Goal: Task Accomplishment & Management: Use online tool/utility

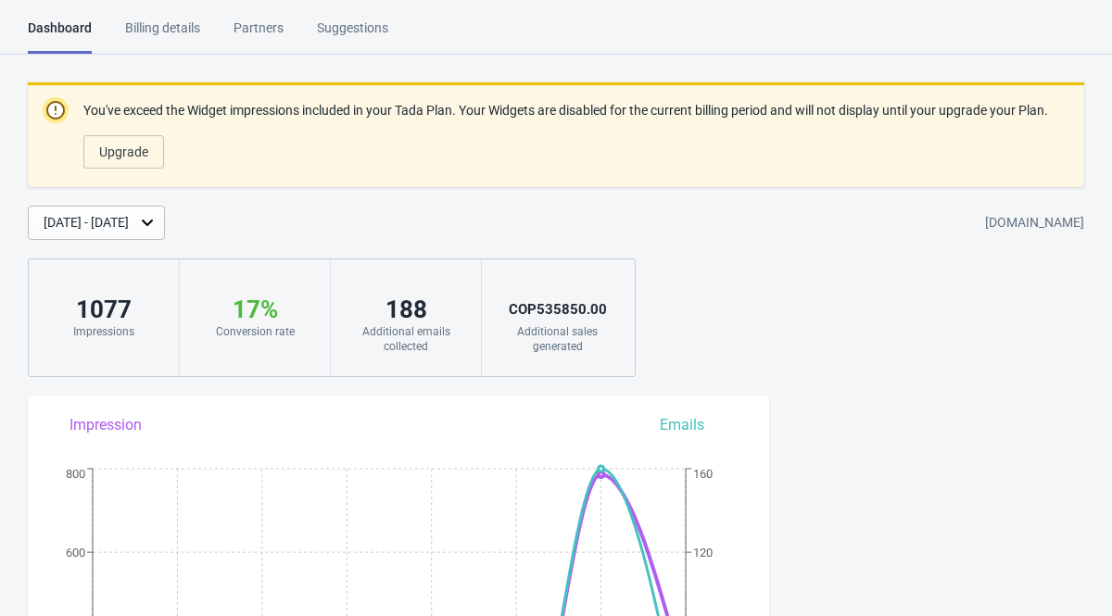
scroll to position [922, 0]
click at [183, 21] on div "Billing details" at bounding box center [162, 35] width 75 height 32
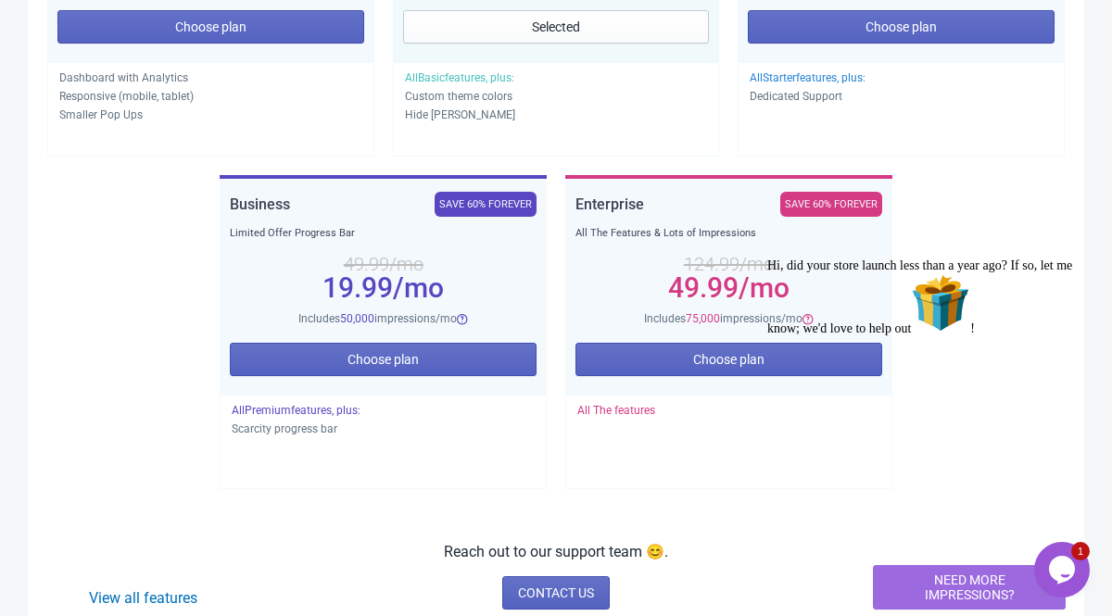
scroll to position [597, 0]
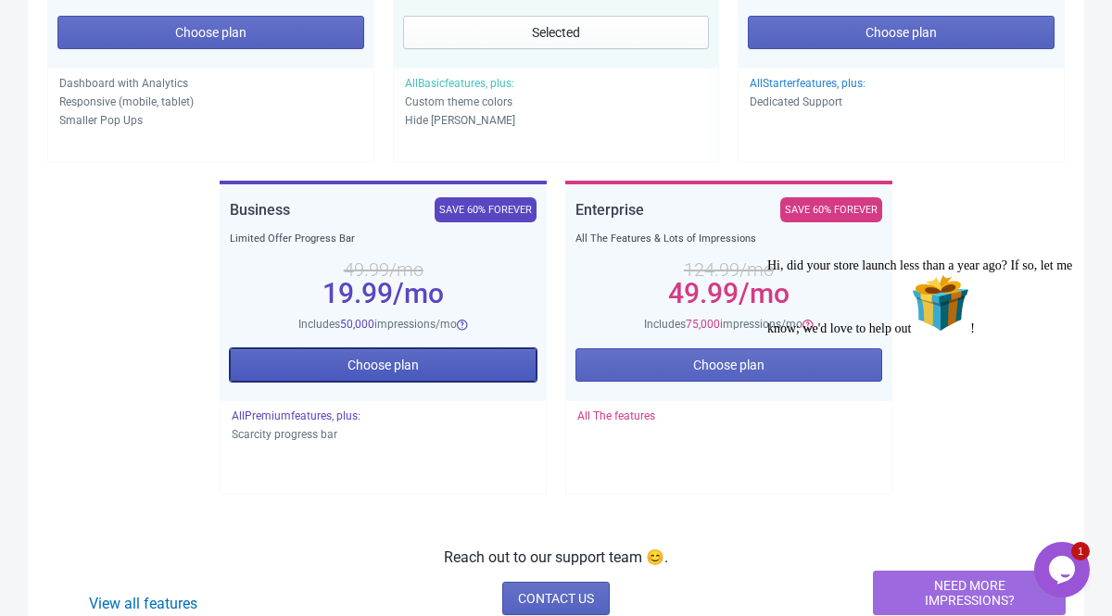
click at [314, 364] on button "Choose plan" at bounding box center [383, 364] width 307 height 33
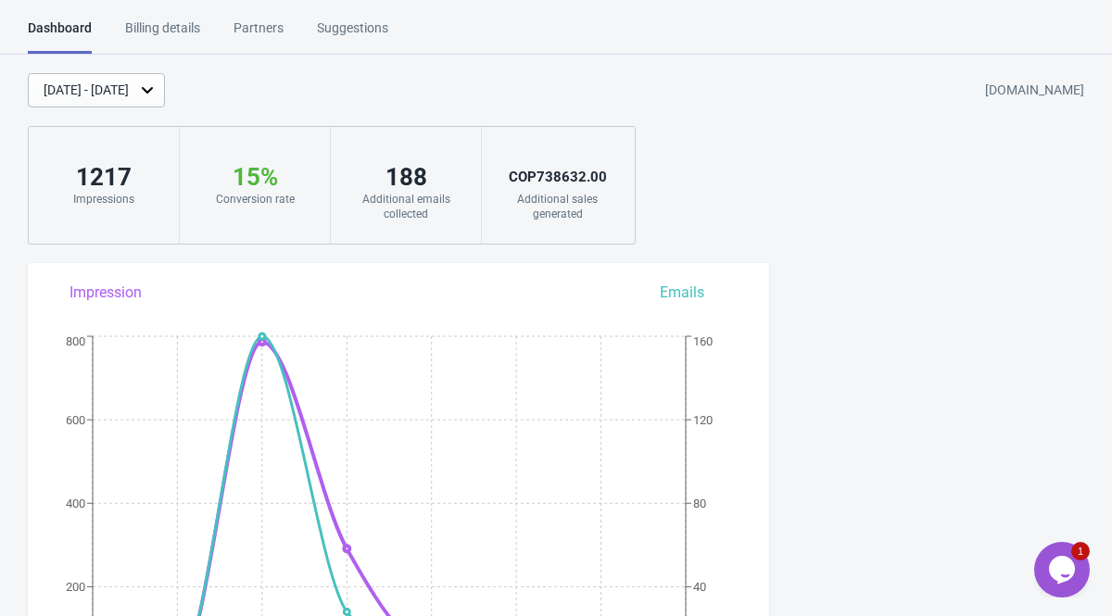
click at [170, 29] on div "Billing details" at bounding box center [162, 35] width 75 height 32
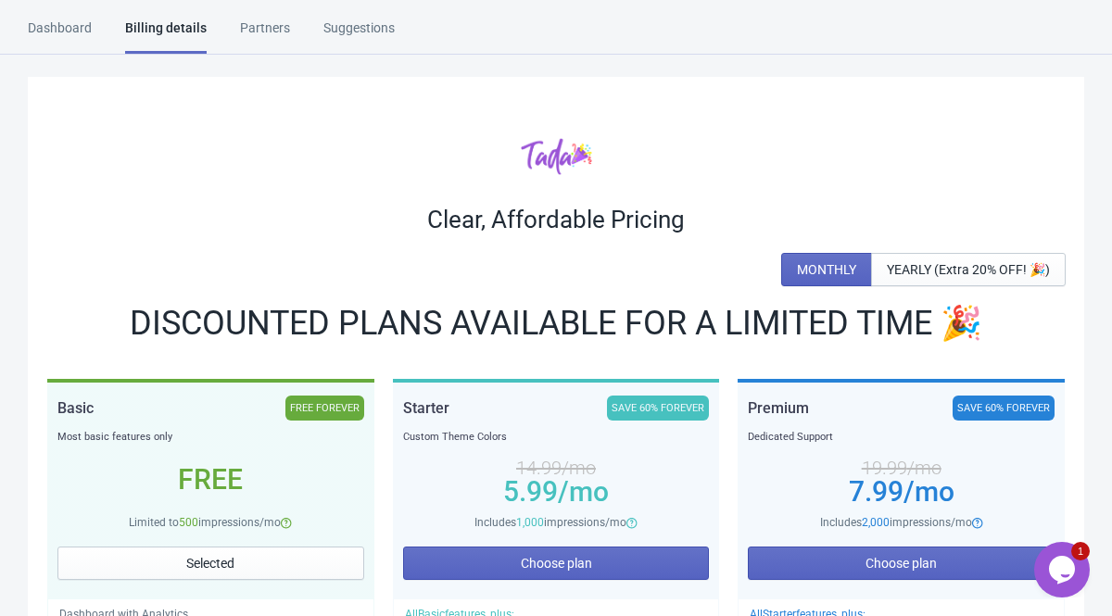
click at [90, 33] on div "Dashboard" at bounding box center [60, 35] width 64 height 32
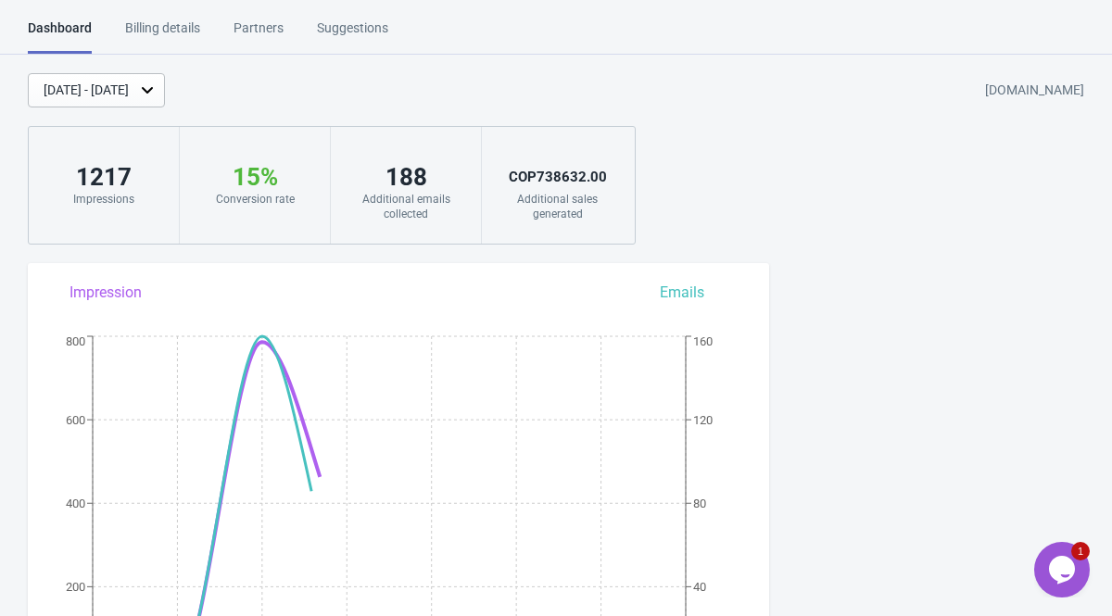
click at [179, 21] on div "Billing details" at bounding box center [162, 35] width 75 height 32
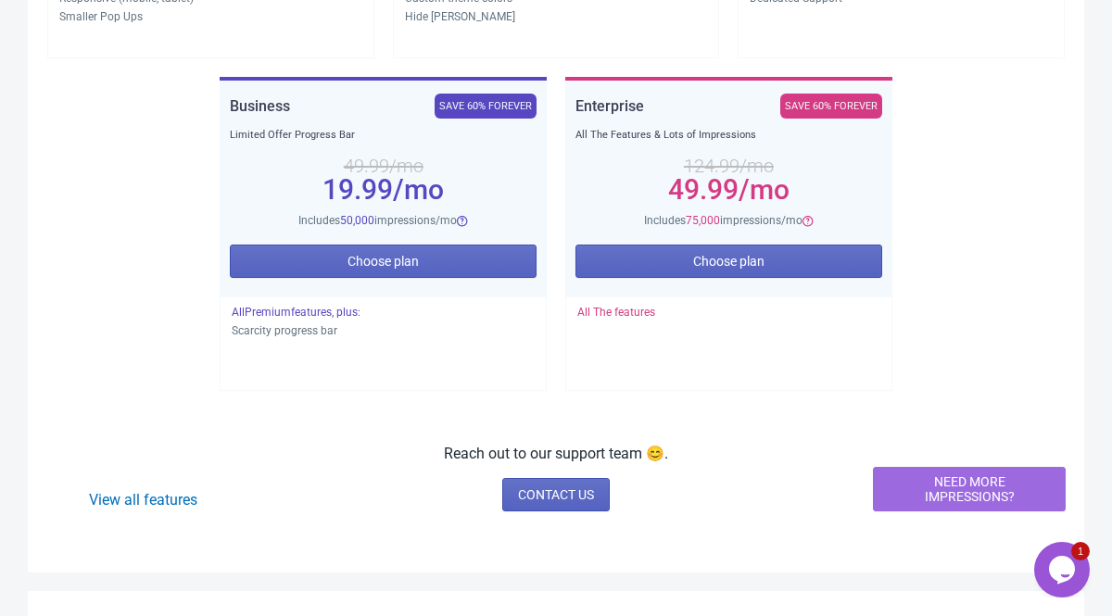
scroll to position [637, 0]
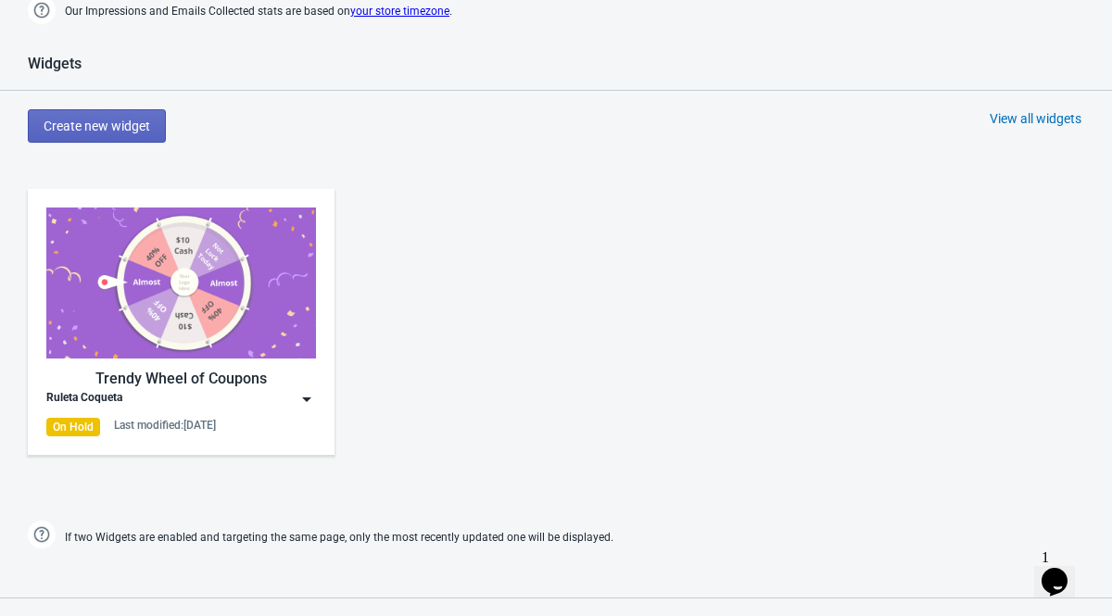
scroll to position [762, 0]
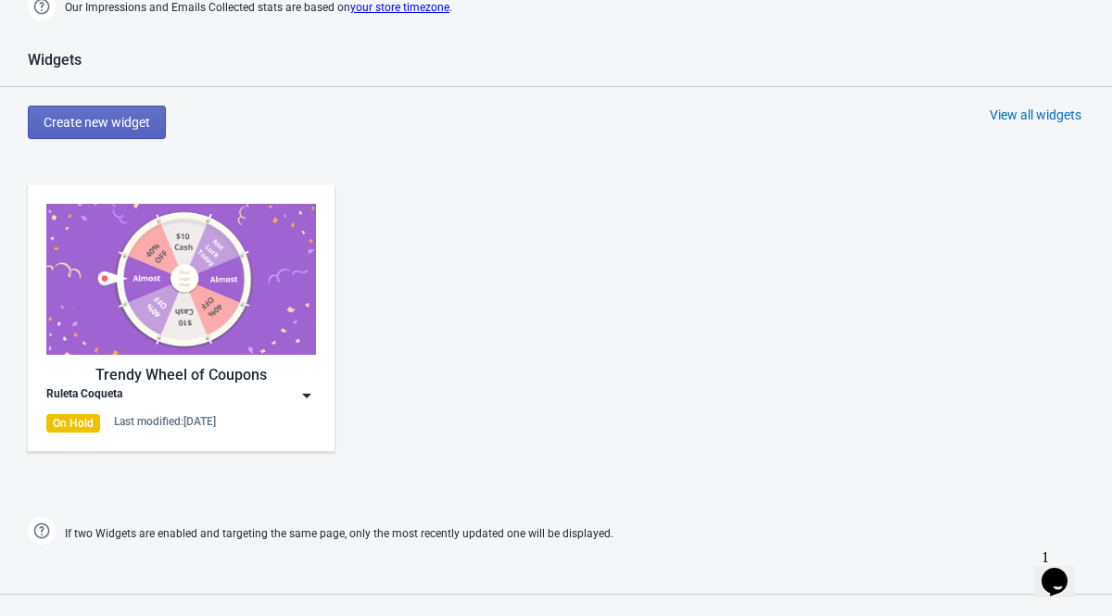
click at [220, 392] on div "Ruleta Coqueta" at bounding box center [181, 395] width 270 height 19
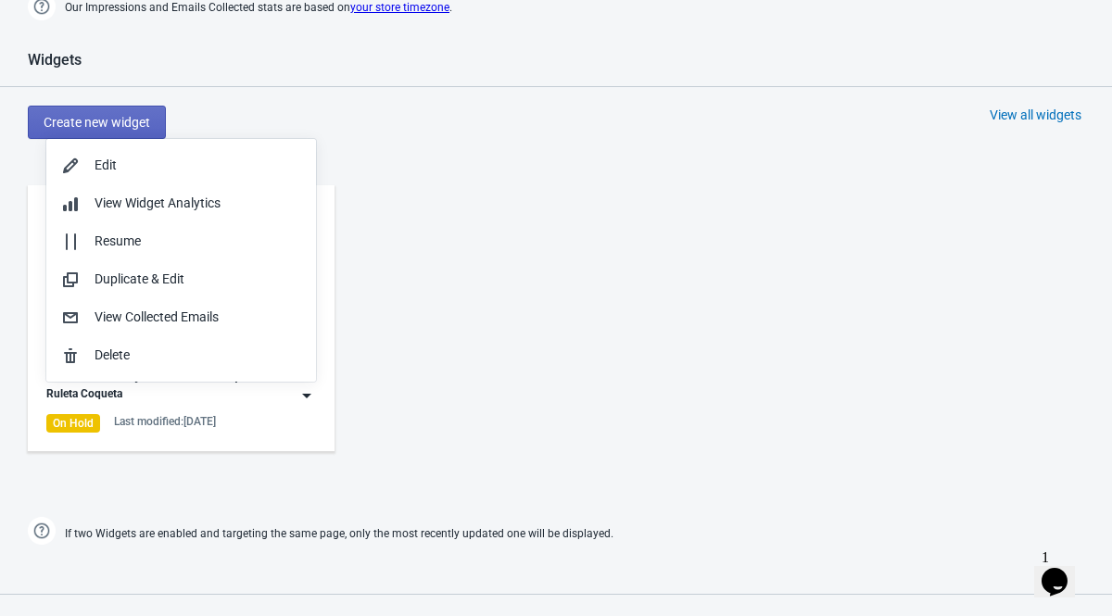
click at [216, 417] on div "Last modified: 15.8.2025" at bounding box center [165, 421] width 102 height 15
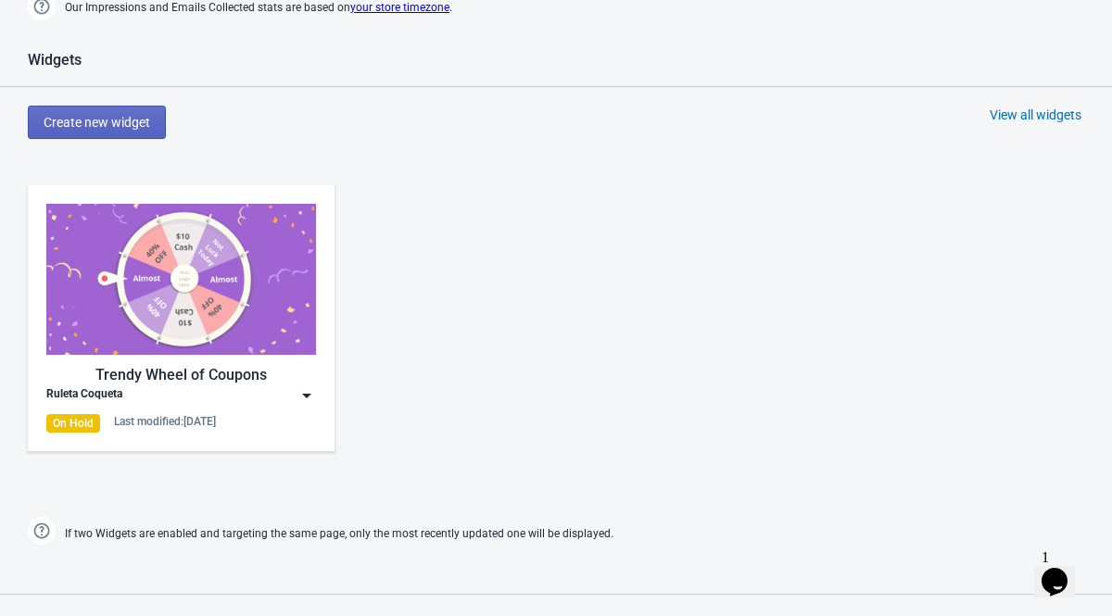
click at [87, 390] on div "Ruleta Coqueta" at bounding box center [84, 395] width 76 height 19
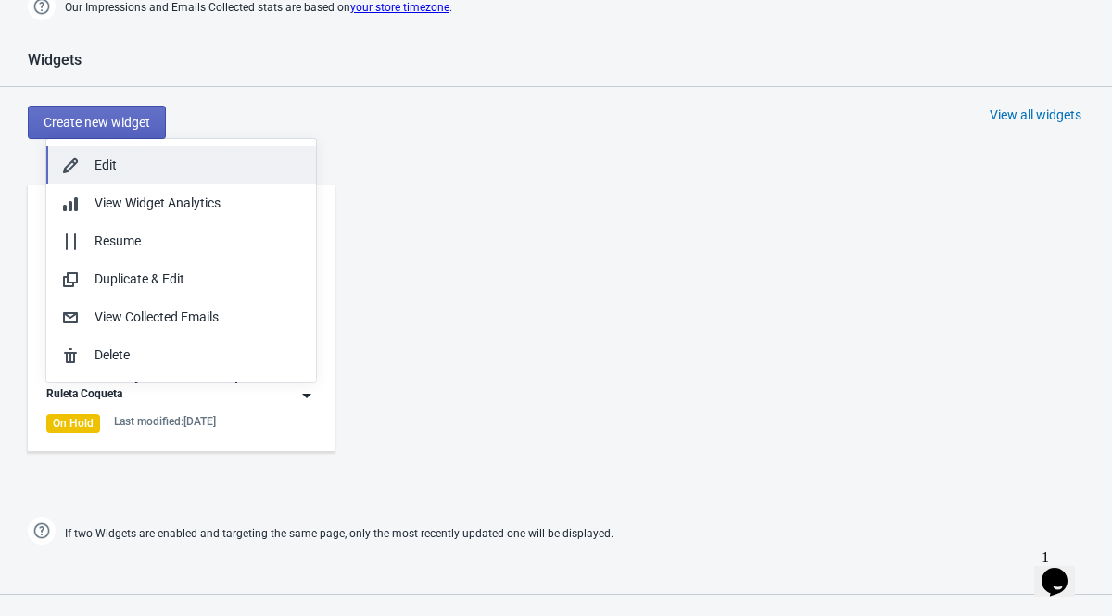
click at [149, 174] on div "Edit" at bounding box center [198, 165] width 207 height 19
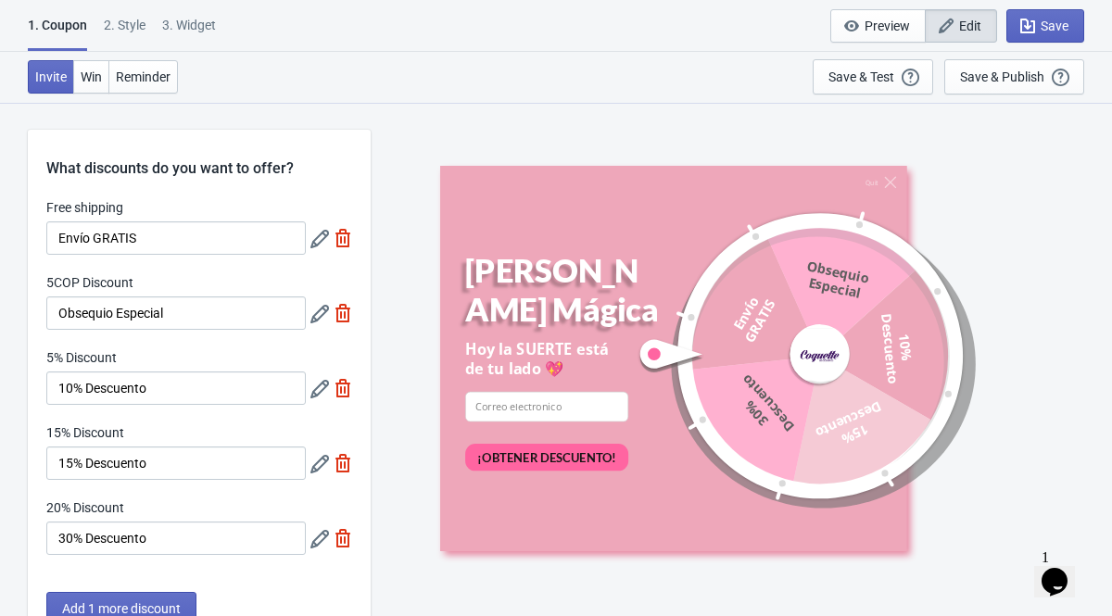
scroll to position [19, 0]
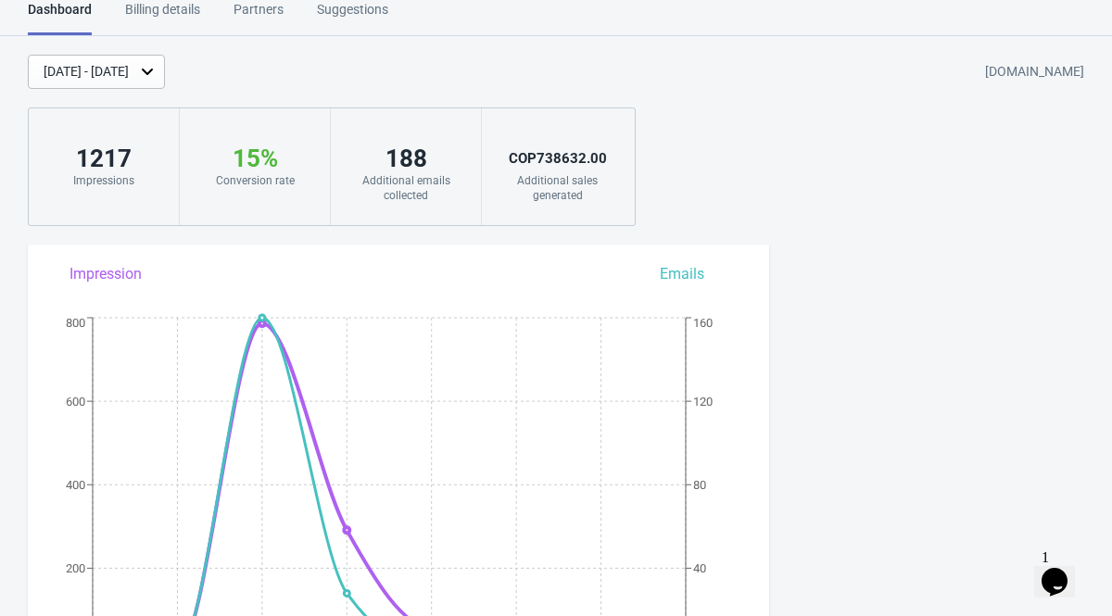
click at [167, 18] on div "Billing details" at bounding box center [162, 16] width 75 height 32
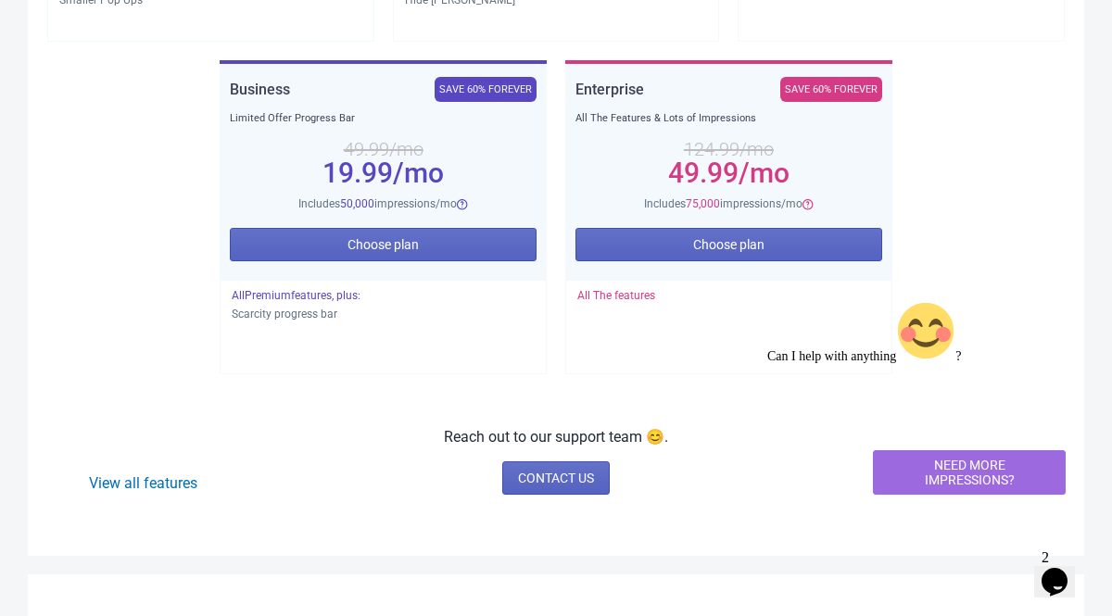
scroll to position [655, 0]
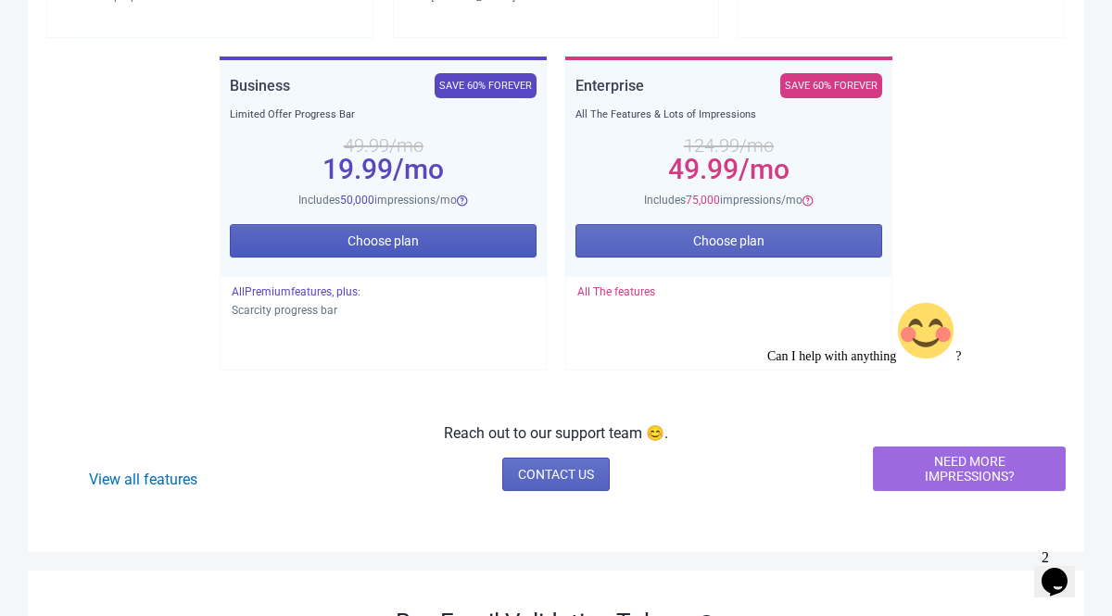
click at [419, 237] on span "Choose plan" at bounding box center [383, 241] width 71 height 15
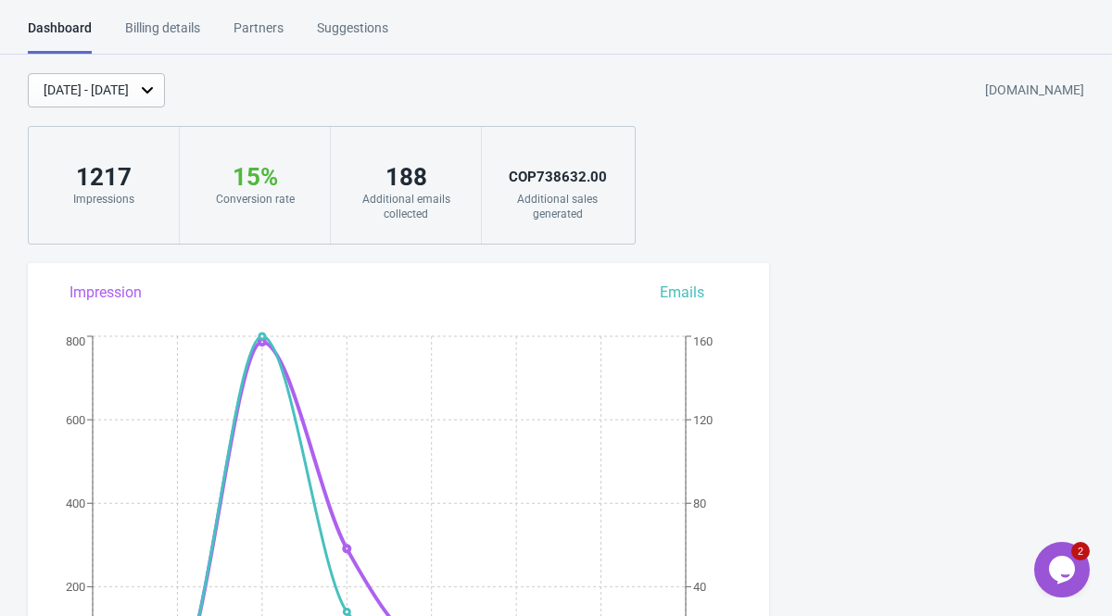
click at [180, 10] on html "Dashboard Billing details Partners Suggestions Dashboard Billing details Partne…" at bounding box center [556, 308] width 1112 height 616
click at [180, 32] on div "Billing details" at bounding box center [162, 35] width 75 height 32
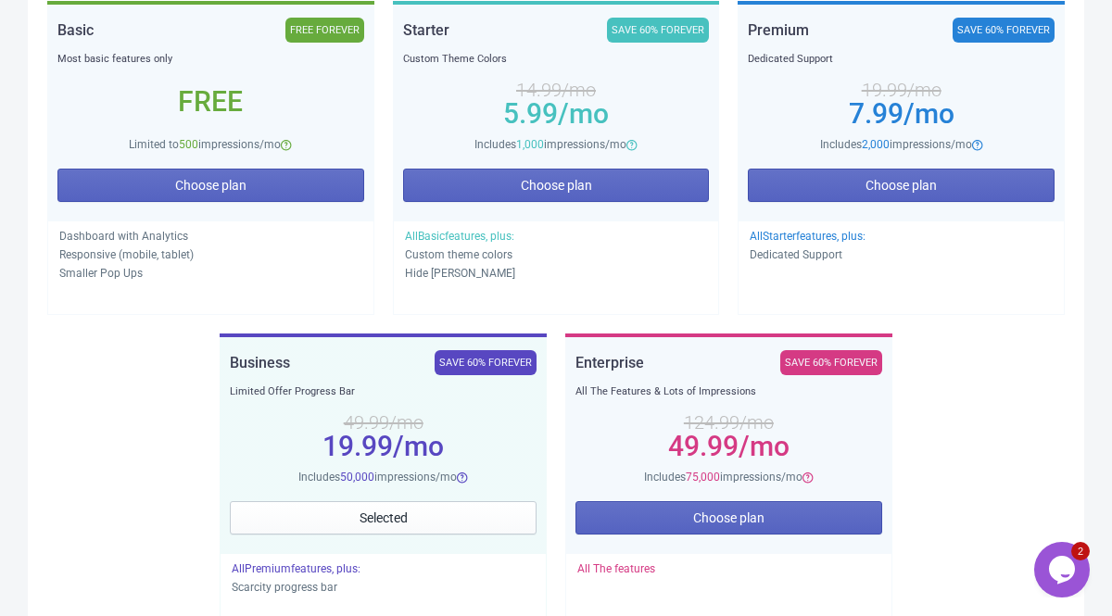
scroll to position [486, 0]
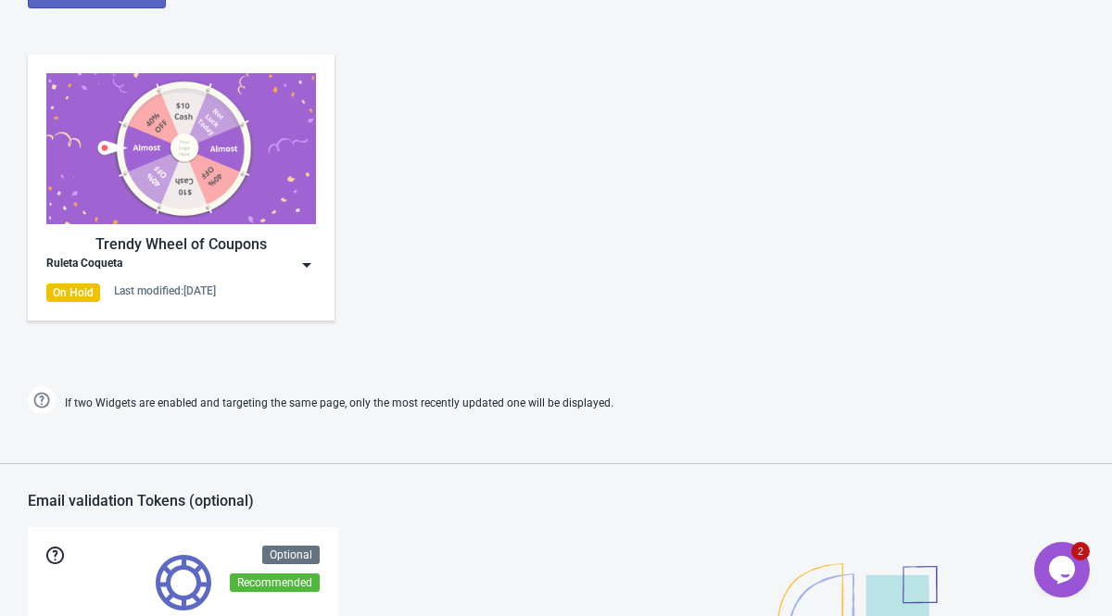
scroll to position [894, 0]
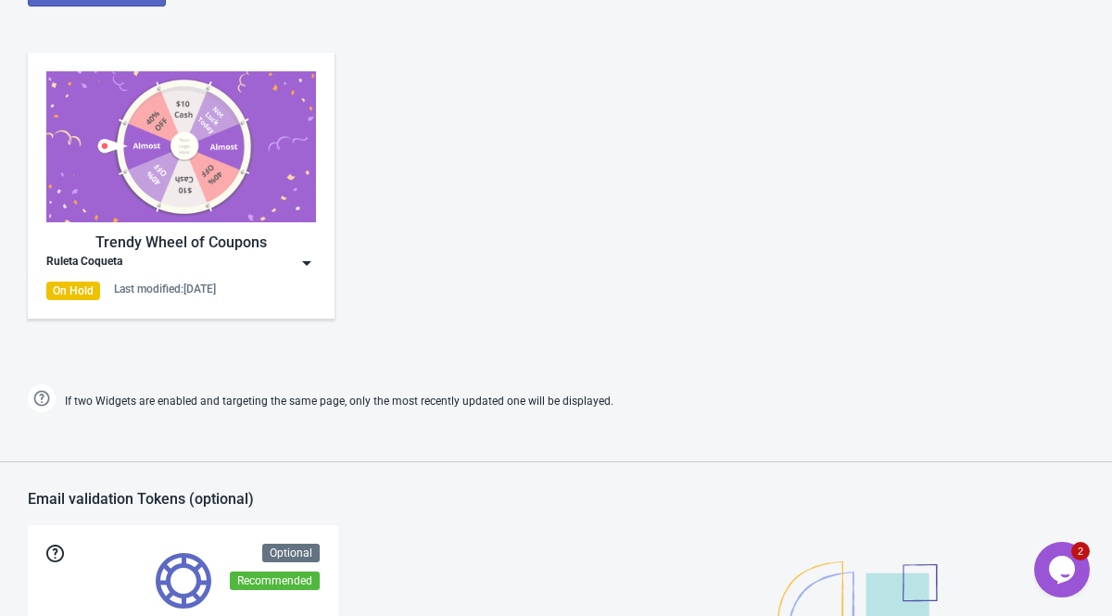
click at [303, 259] on img at bounding box center [306, 263] width 19 height 19
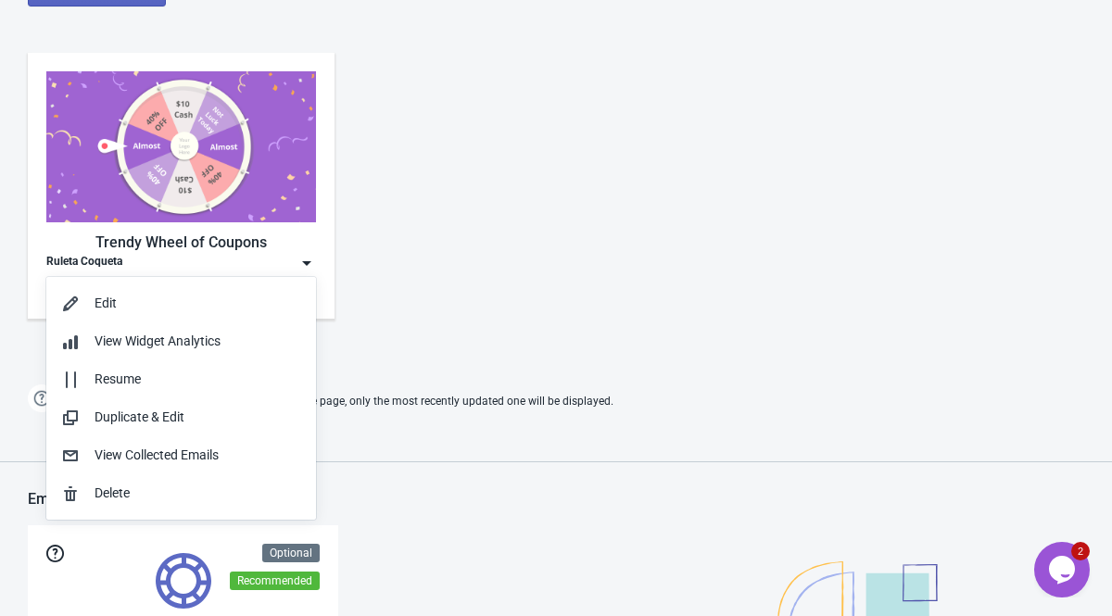
click at [399, 244] on div "Trendy Wheel of Coupons Ruleta Coqueta On Hold Last modified: 15.8.2025" at bounding box center [556, 201] width 1112 height 334
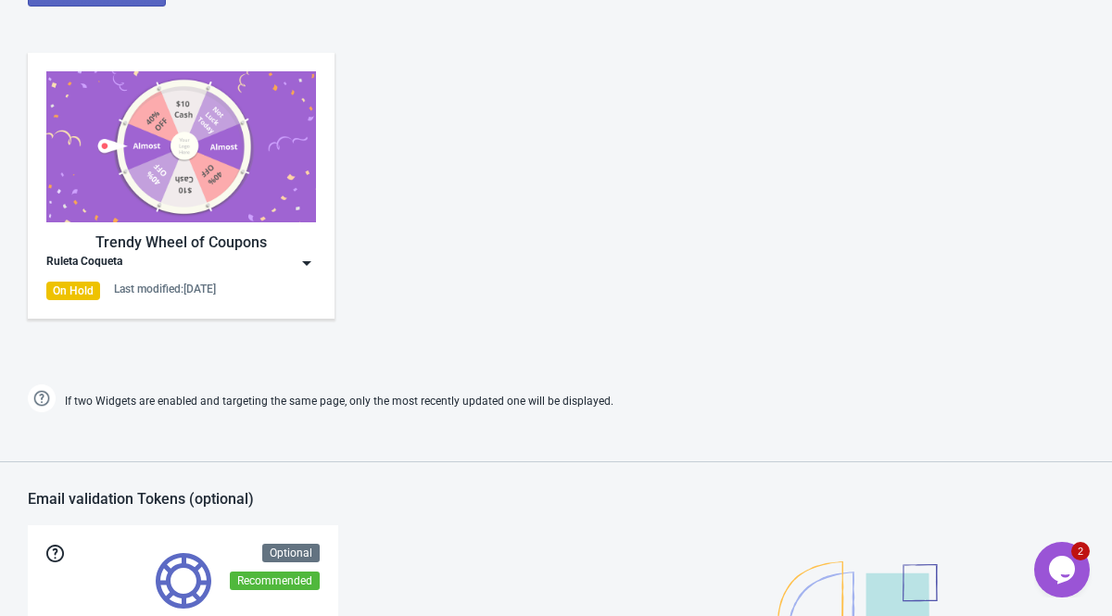
click at [145, 281] on div "Trendy Wheel of Coupons Ruleta Coqueta On Hold Last modified: 15.8.2025" at bounding box center [181, 185] width 270 height 229
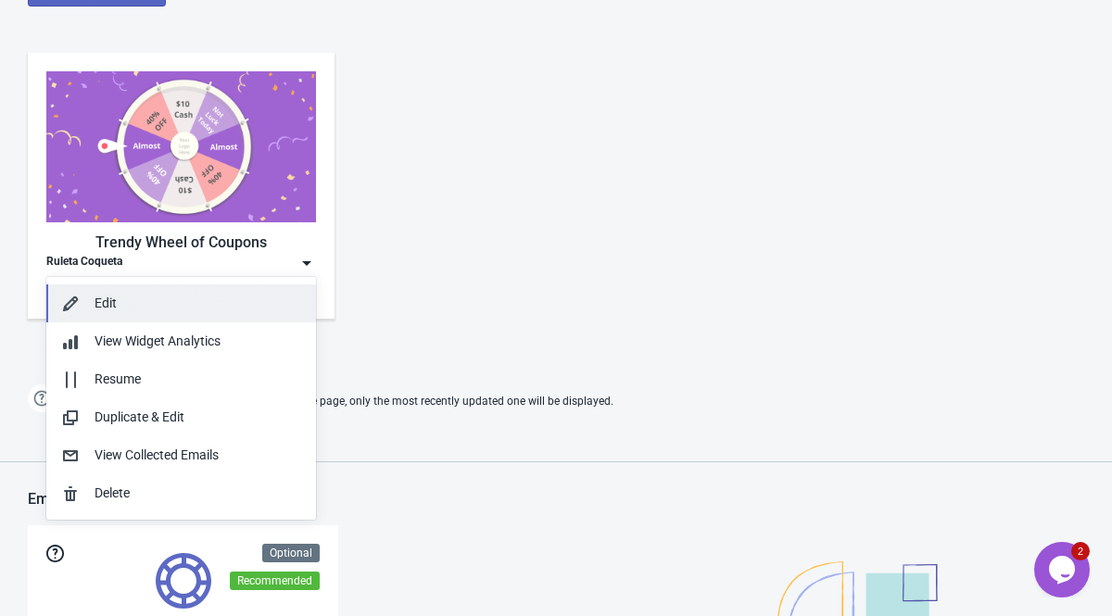
click at [141, 300] on div "Edit" at bounding box center [198, 303] width 207 height 19
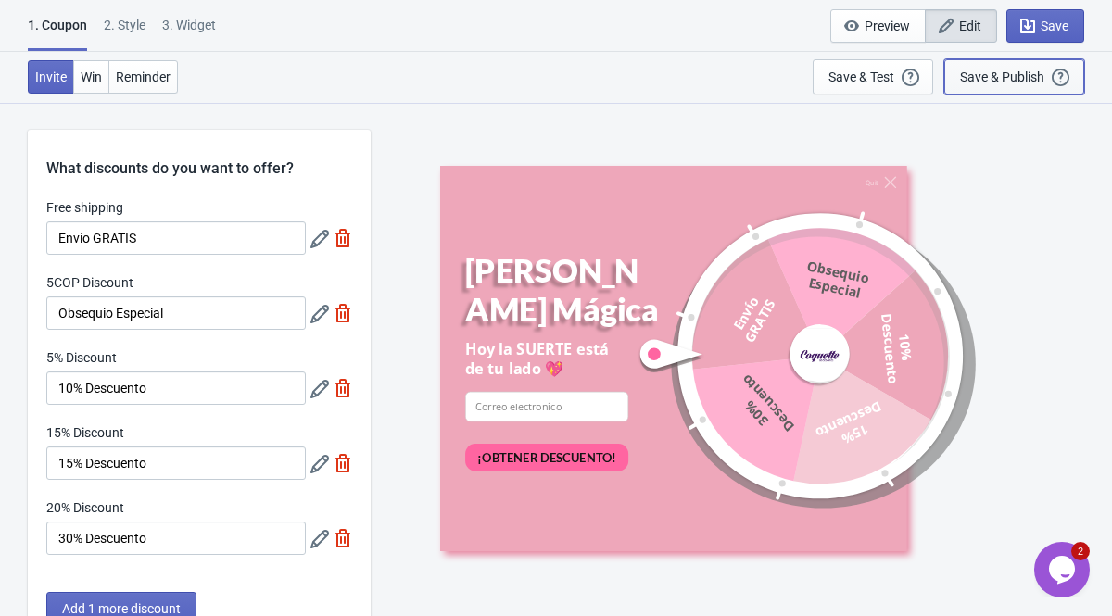
click at [994, 71] on div "Save & Publish" at bounding box center [1002, 77] width 84 height 15
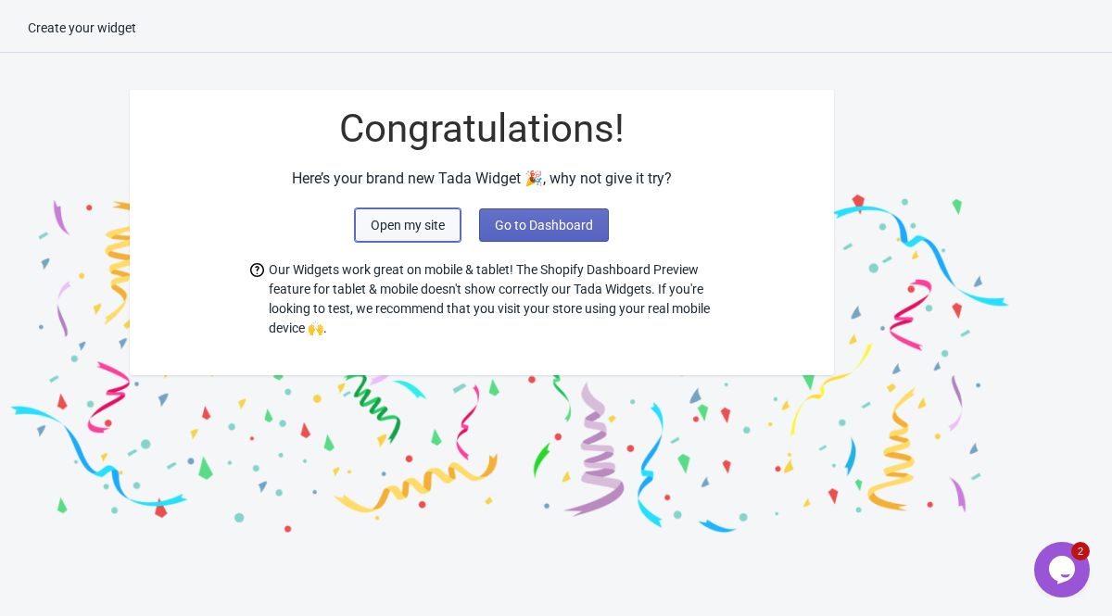
click at [442, 233] on button "Open my site" at bounding box center [408, 225] width 106 height 33
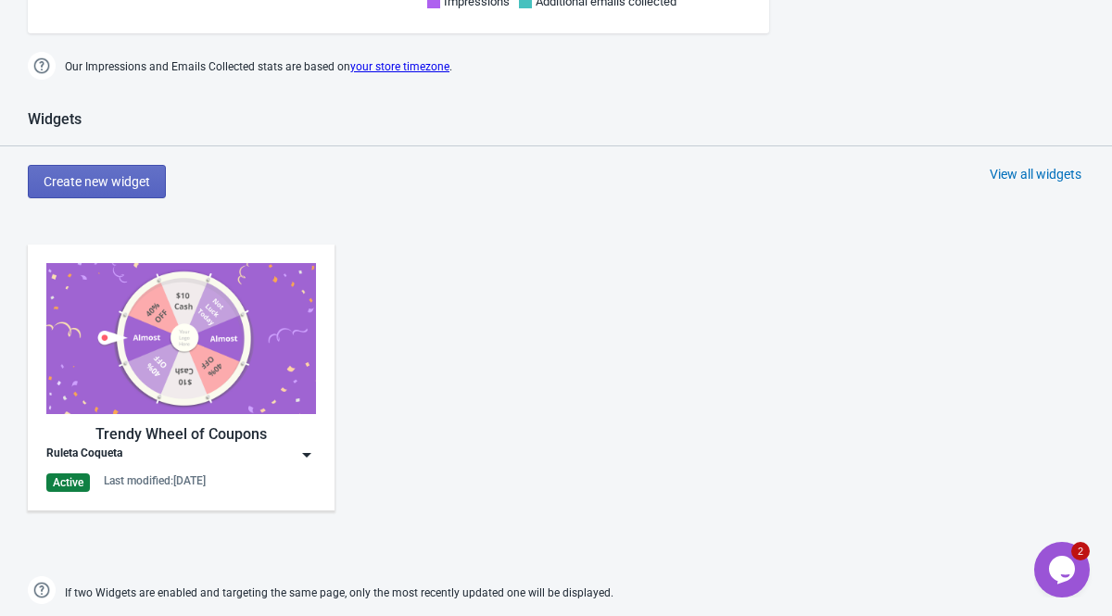
scroll to position [706, 0]
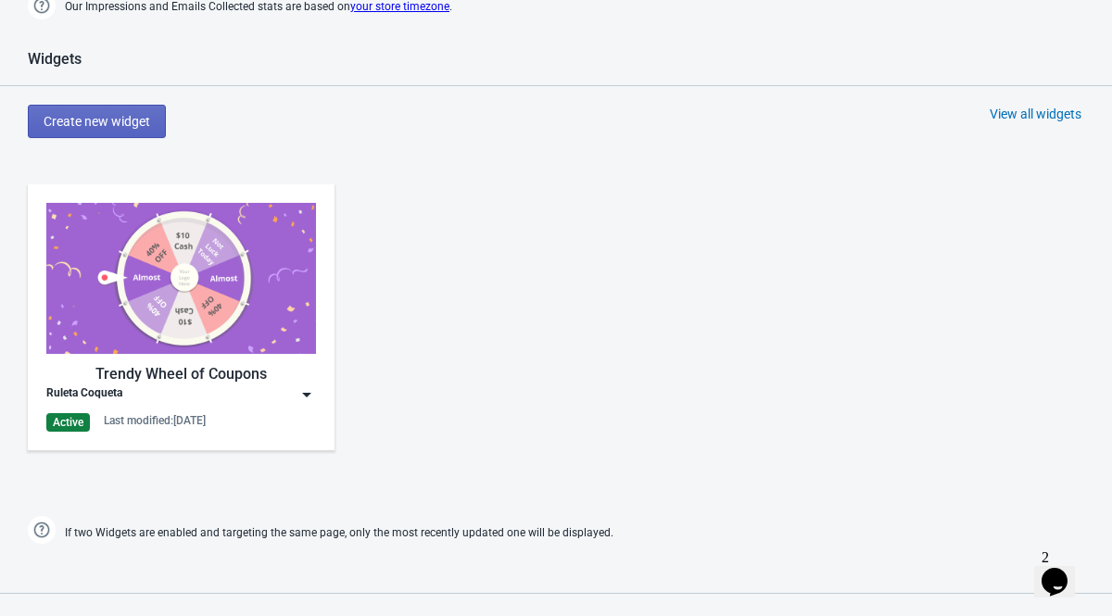
scroll to position [765, 0]
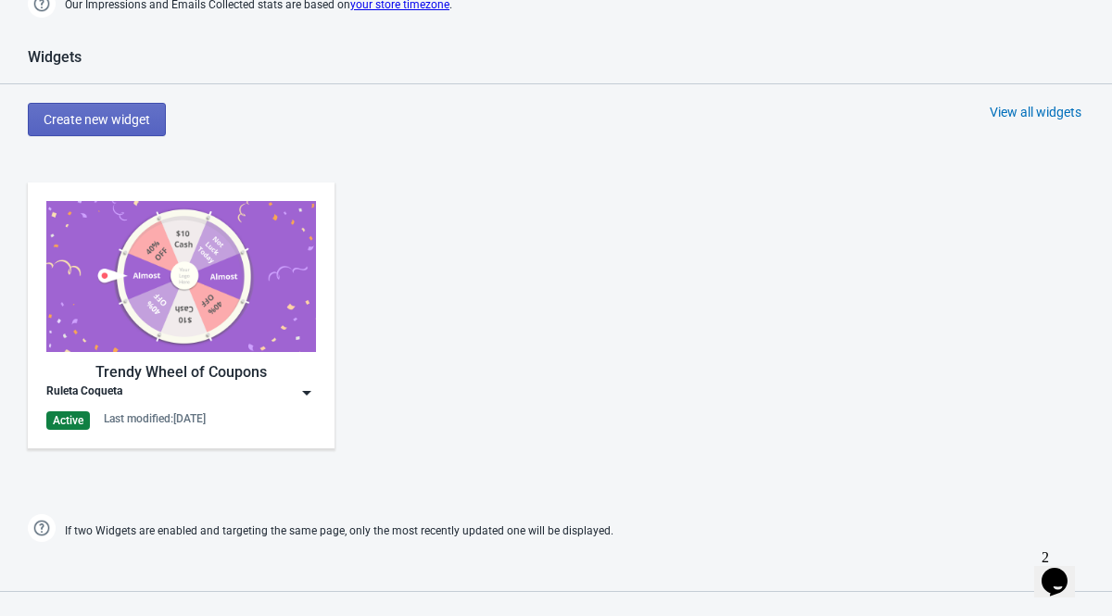
click at [189, 398] on div "Ruleta Coqueta" at bounding box center [181, 393] width 270 height 19
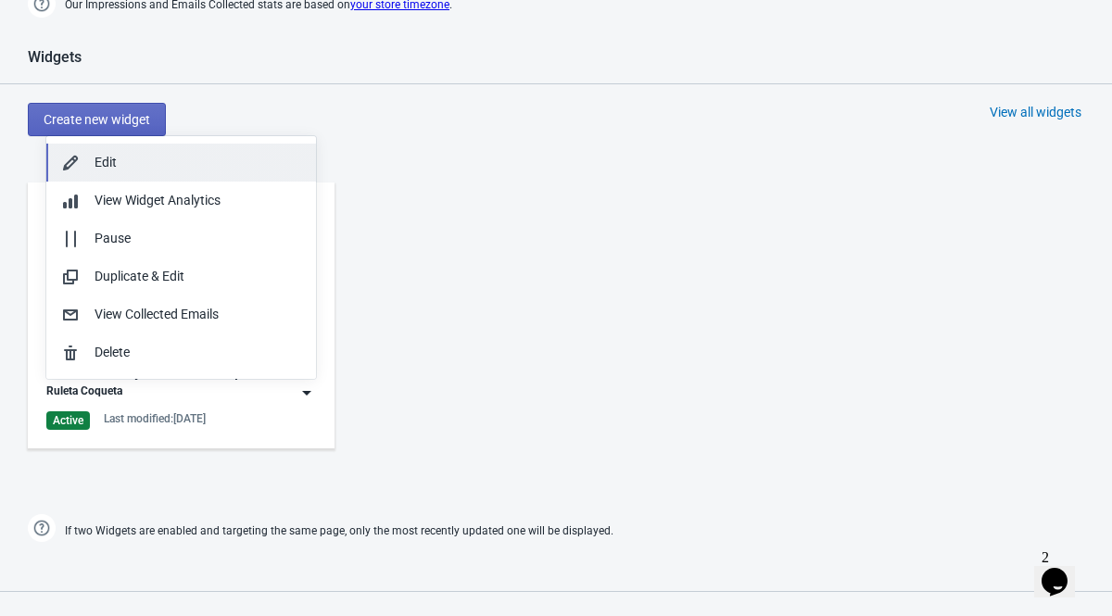
click at [150, 164] on div "Edit" at bounding box center [198, 162] width 207 height 19
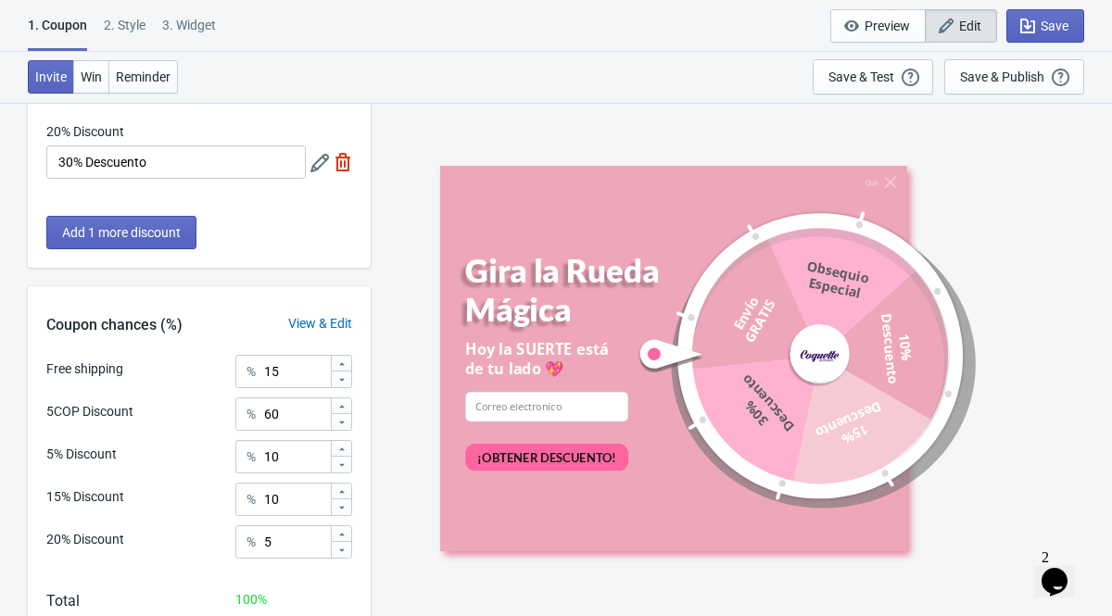
scroll to position [377, 0]
click at [293, 460] on input "10" at bounding box center [296, 455] width 67 height 33
type input "1"
type input "20"
click at [390, 440] on div "Quit Gira la Rueda Mágica [DATE] la SUERTE está de tu lado 💖 email-input ¡OBTEN…" at bounding box center [741, 358] width 723 height 513
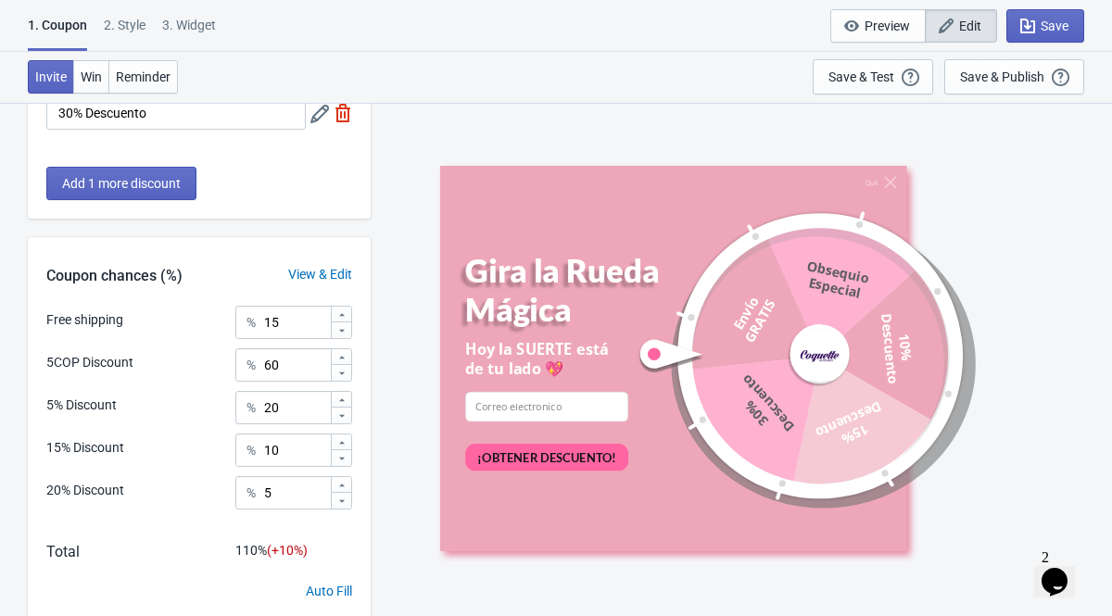
scroll to position [489, 0]
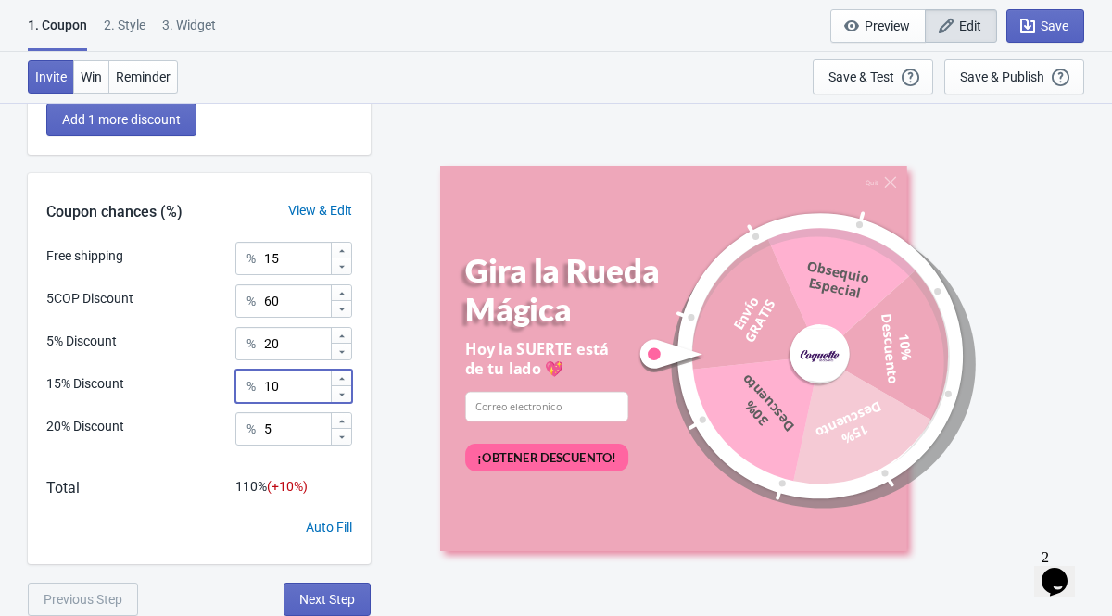
click at [283, 394] on input "10" at bounding box center [296, 386] width 67 height 33
type input "1"
type input "5"
click at [391, 404] on div "Quit Gira la Rueda Mágica [DATE] la SUERTE está de tu lado 💖 email-input ¡OBTEN…" at bounding box center [741, 358] width 723 height 513
click at [292, 300] on input "60" at bounding box center [296, 300] width 67 height 33
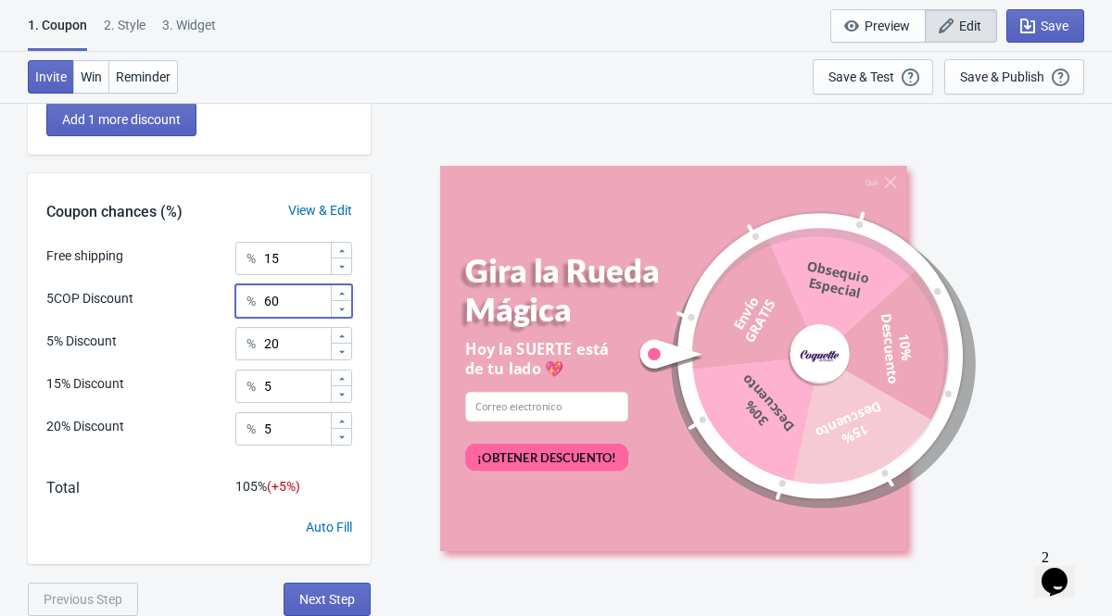
type input "6"
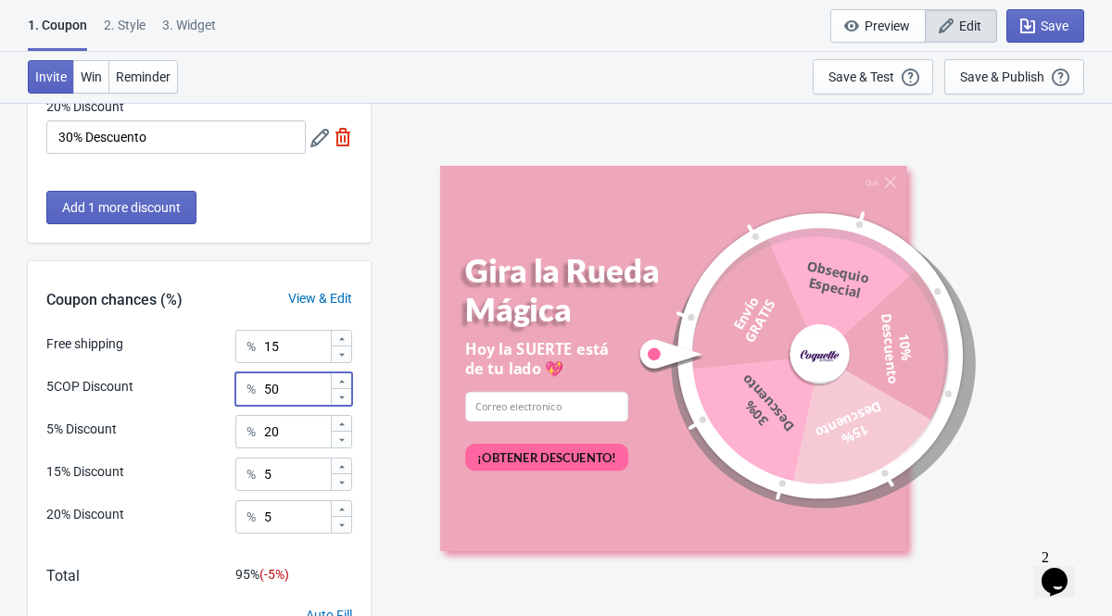
scroll to position [404, 0]
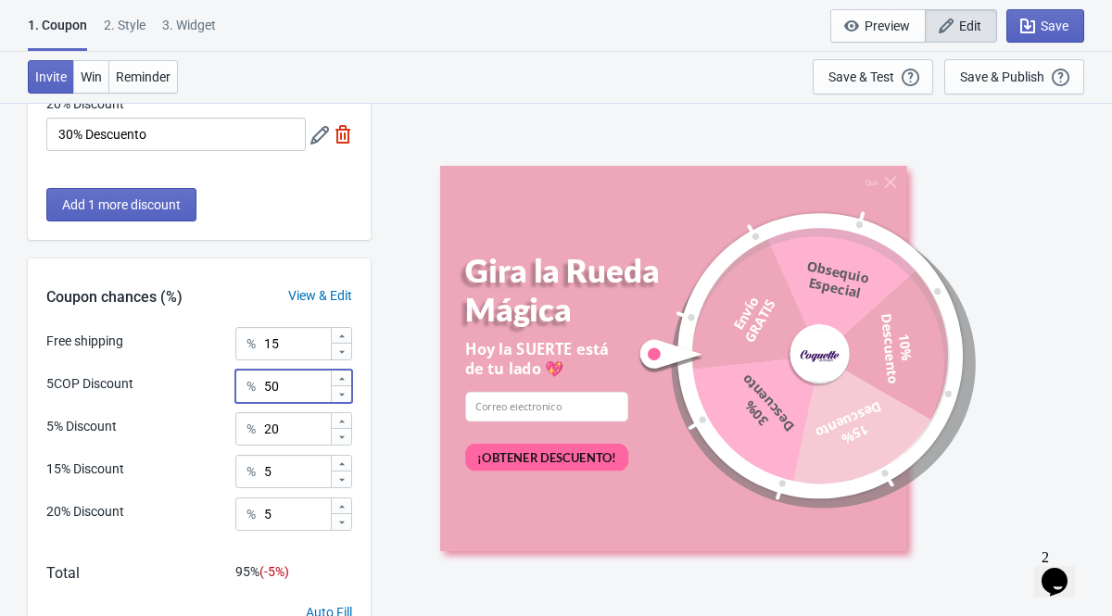
type input "50"
click at [301, 430] on input "20" at bounding box center [296, 428] width 67 height 33
type input "25"
click at [402, 402] on div "Quit Gira la Rueda Mágica [DATE] la SUERTE está de tu lado 💖 email-input ¡OBTEN…" at bounding box center [741, 358] width 723 height 513
click at [1044, 34] on span "Save" at bounding box center [1045, 26] width 46 height 19
